Goal: Transaction & Acquisition: Obtain resource

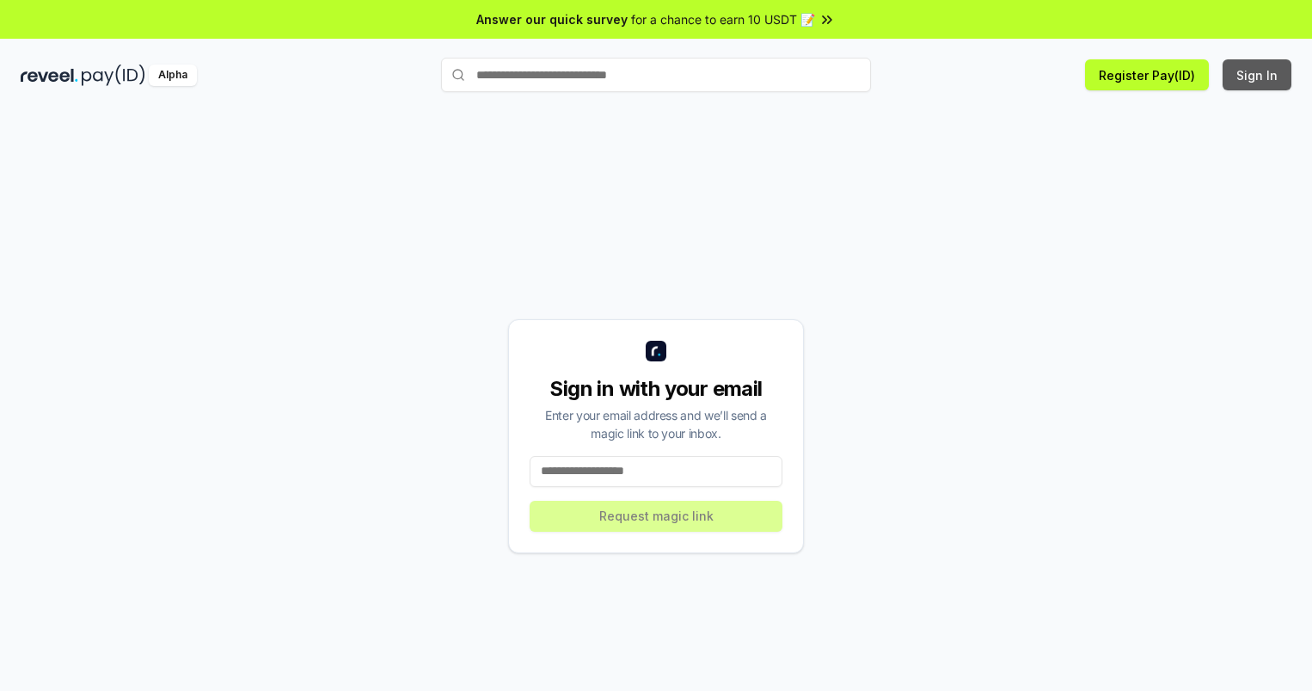
click at [1258, 75] on button "Sign In" at bounding box center [1257, 74] width 69 height 31
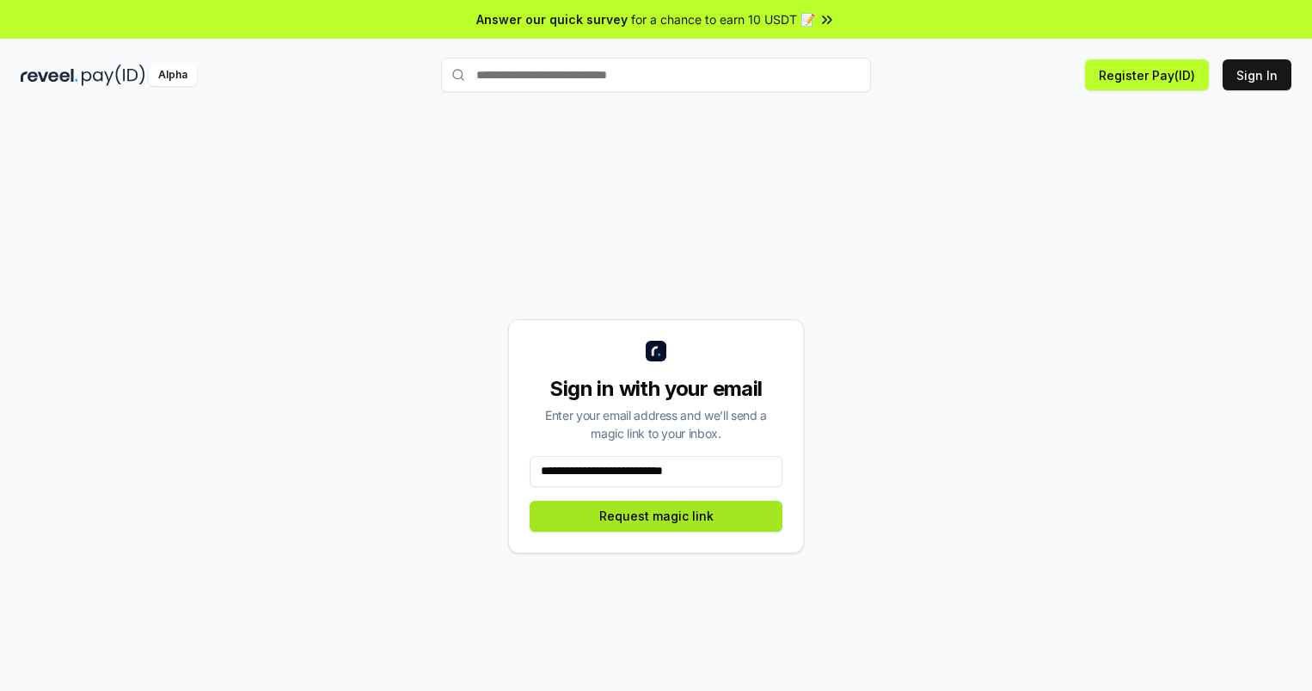
type input "**********"
click at [656, 515] on button "Request magic link" at bounding box center [656, 516] width 253 height 31
